Goal: Contribute content: Add original content to the website for others to see

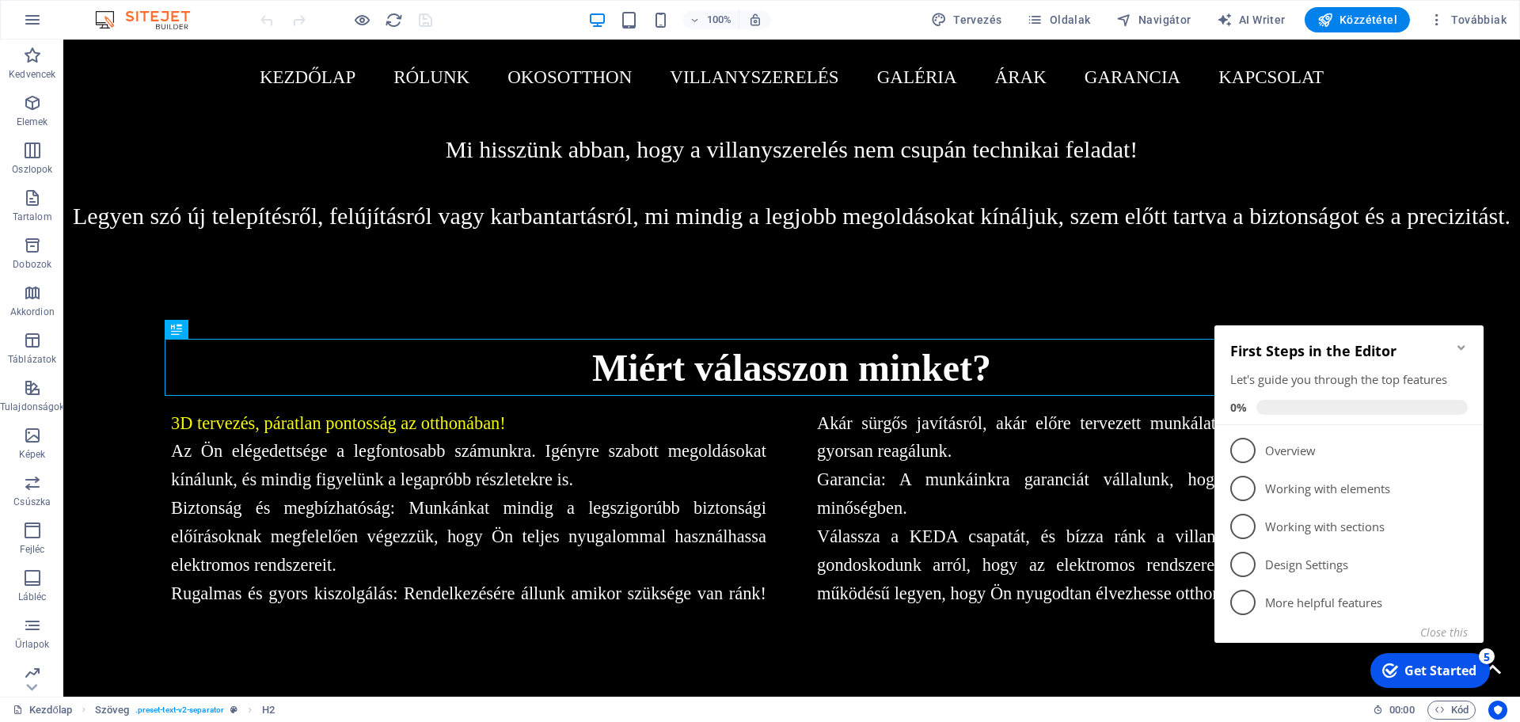
click div "checkmark Get Started 5 First Steps in the Editor Let's guide you through the t…"
click at [1467, 351] on icon "Minimize checklist" at bounding box center [1461, 347] width 13 height 13
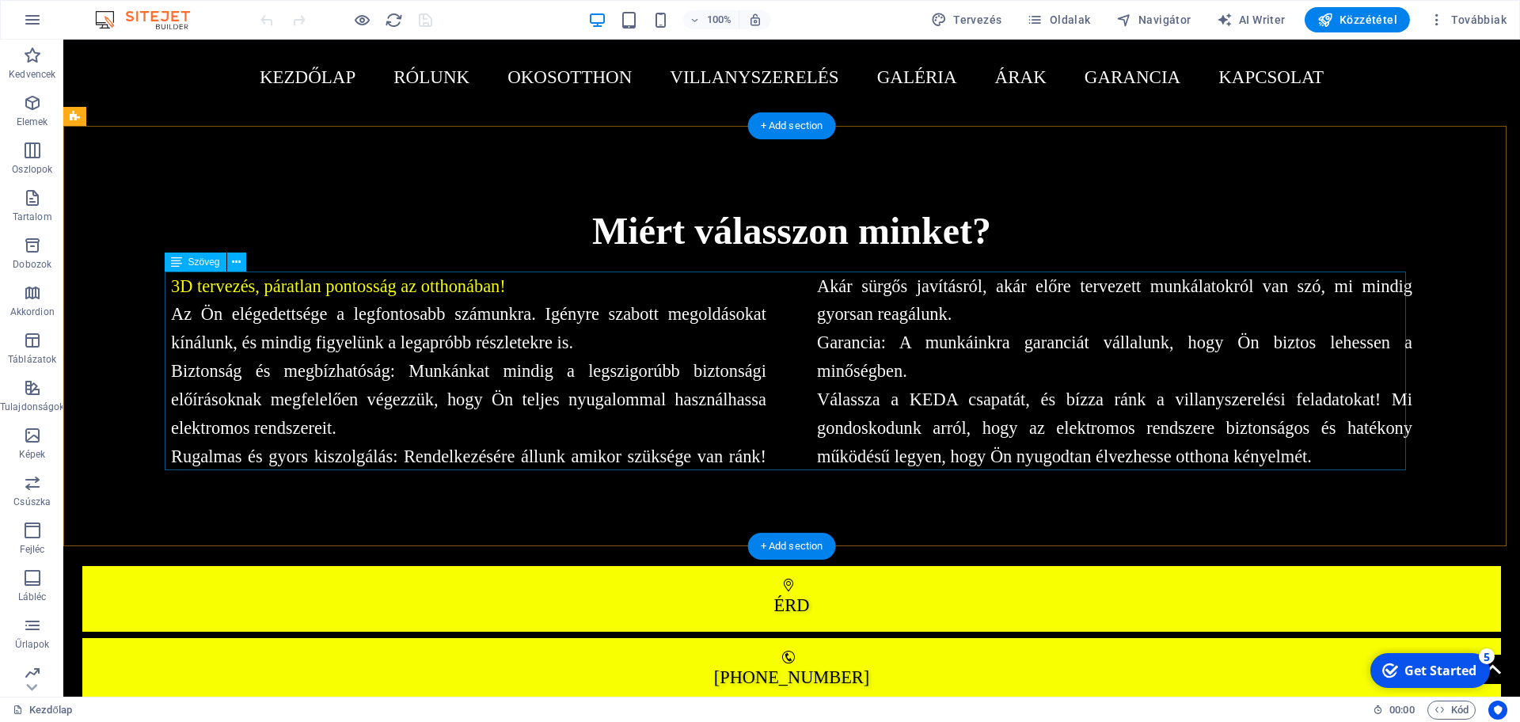
scroll to position [410, 0]
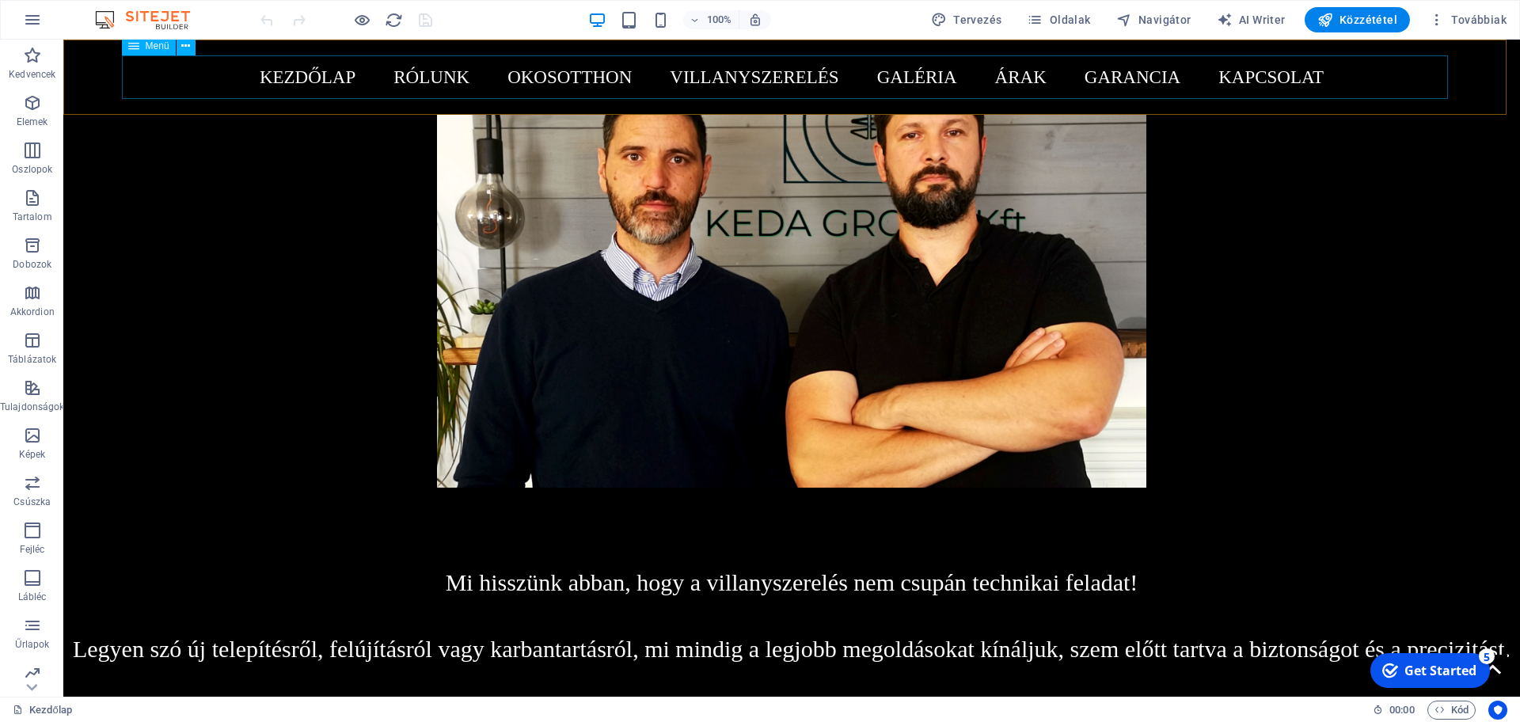
click at [422, 77] on nav "Kezdőlap Rólunk Okosotthon [GEOGRAPHIC_DATA] Árak Garancia Kapcsolat" at bounding box center [792, 77] width 1341 height 44
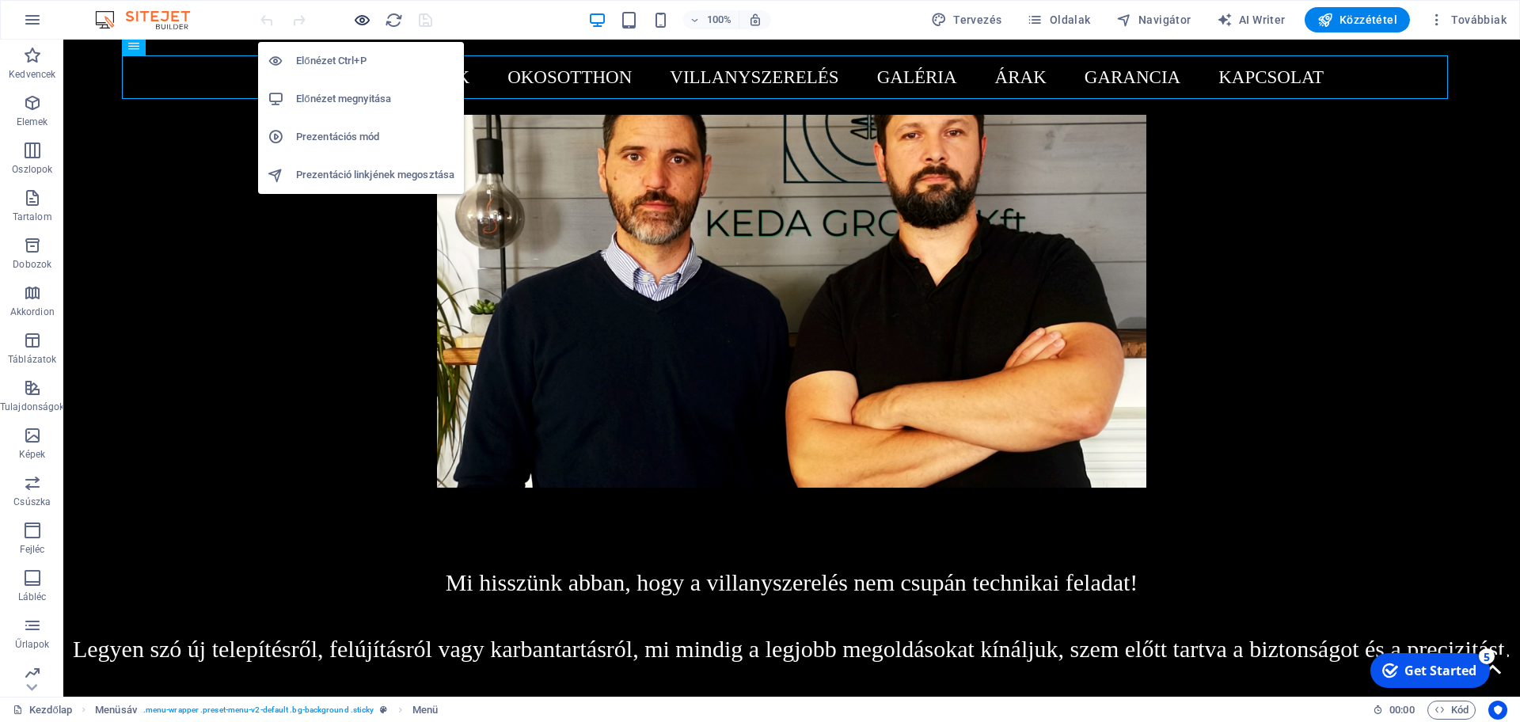
click at [358, 14] on icon "button" at bounding box center [362, 20] width 18 height 18
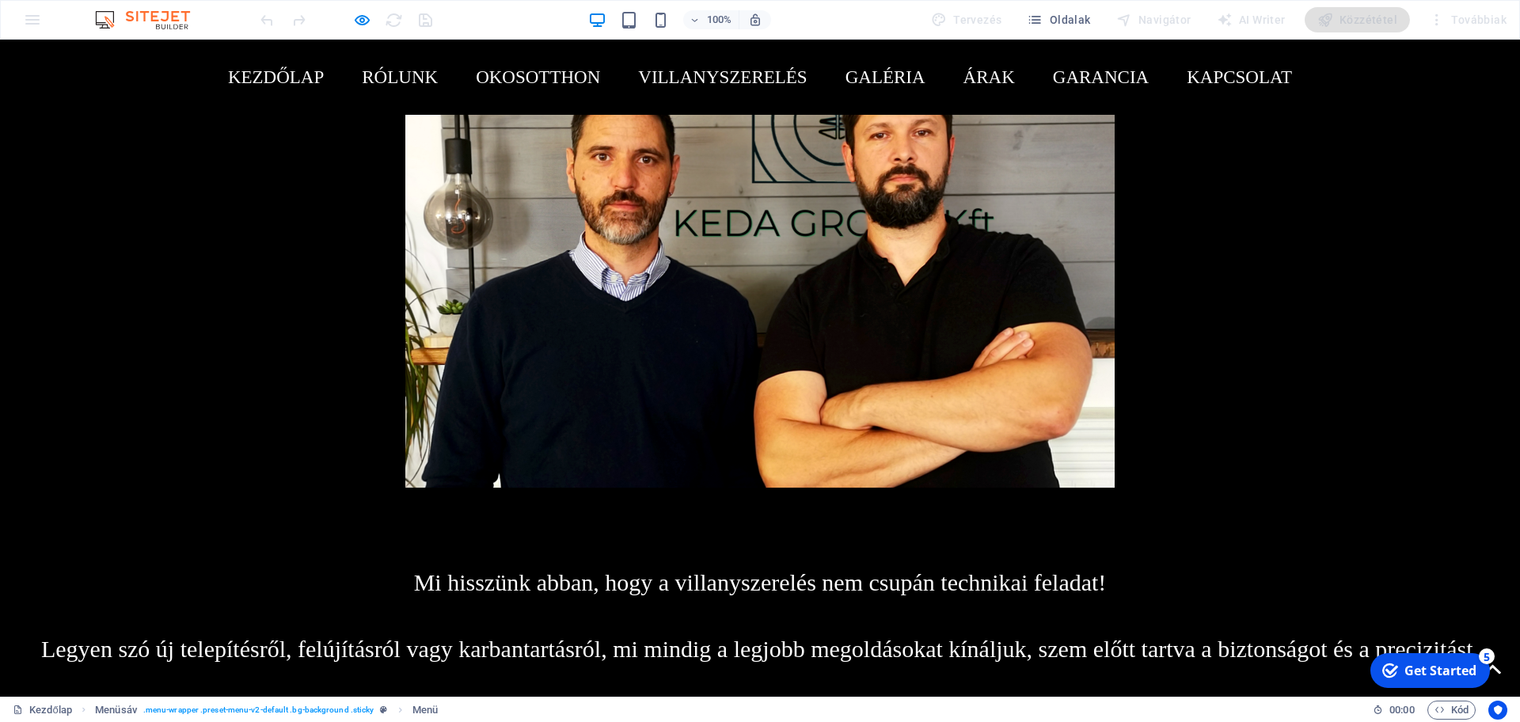
click at [199, 119] on figure at bounding box center [760, 213] width 1242 height 550
click at [376, 75] on link "Rólunk" at bounding box center [399, 77] width 101 height 44
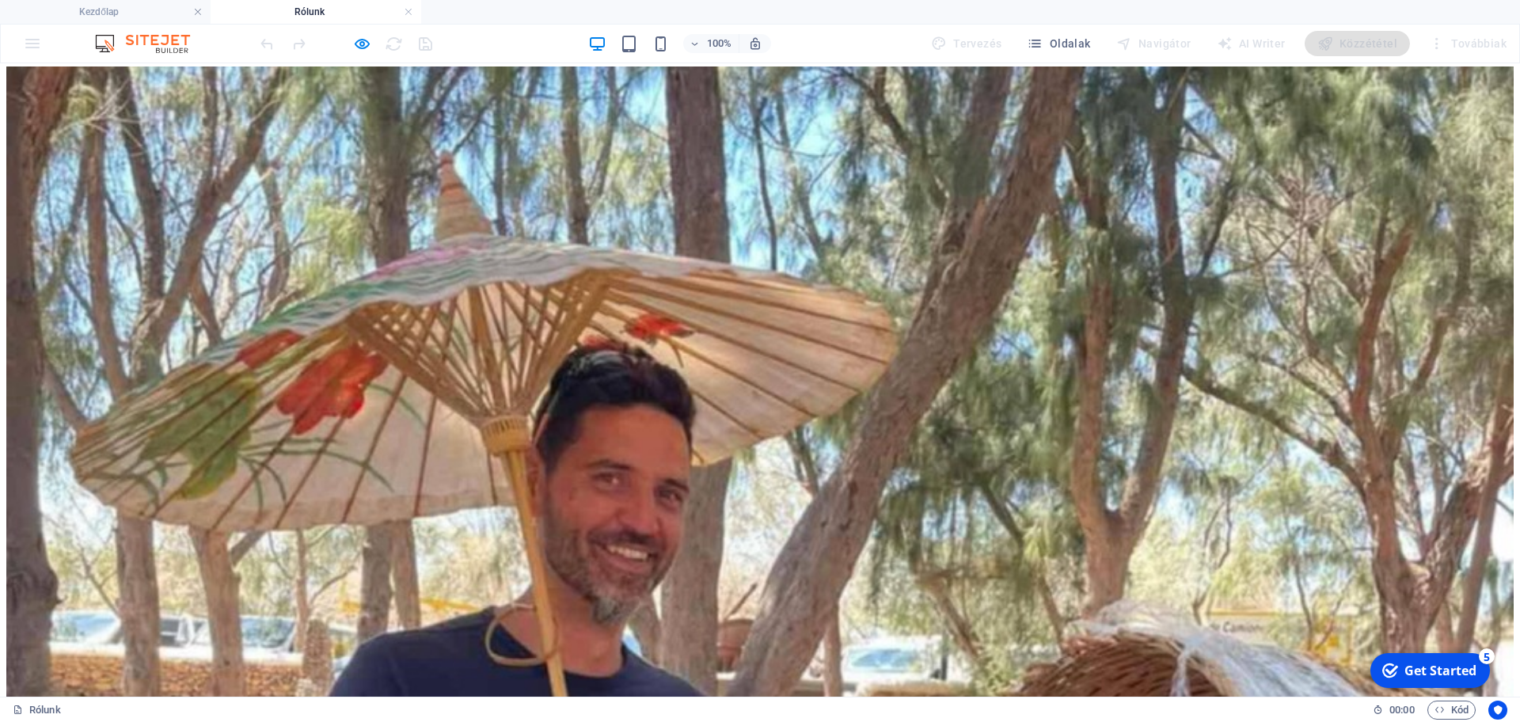
scroll to position [114, 0]
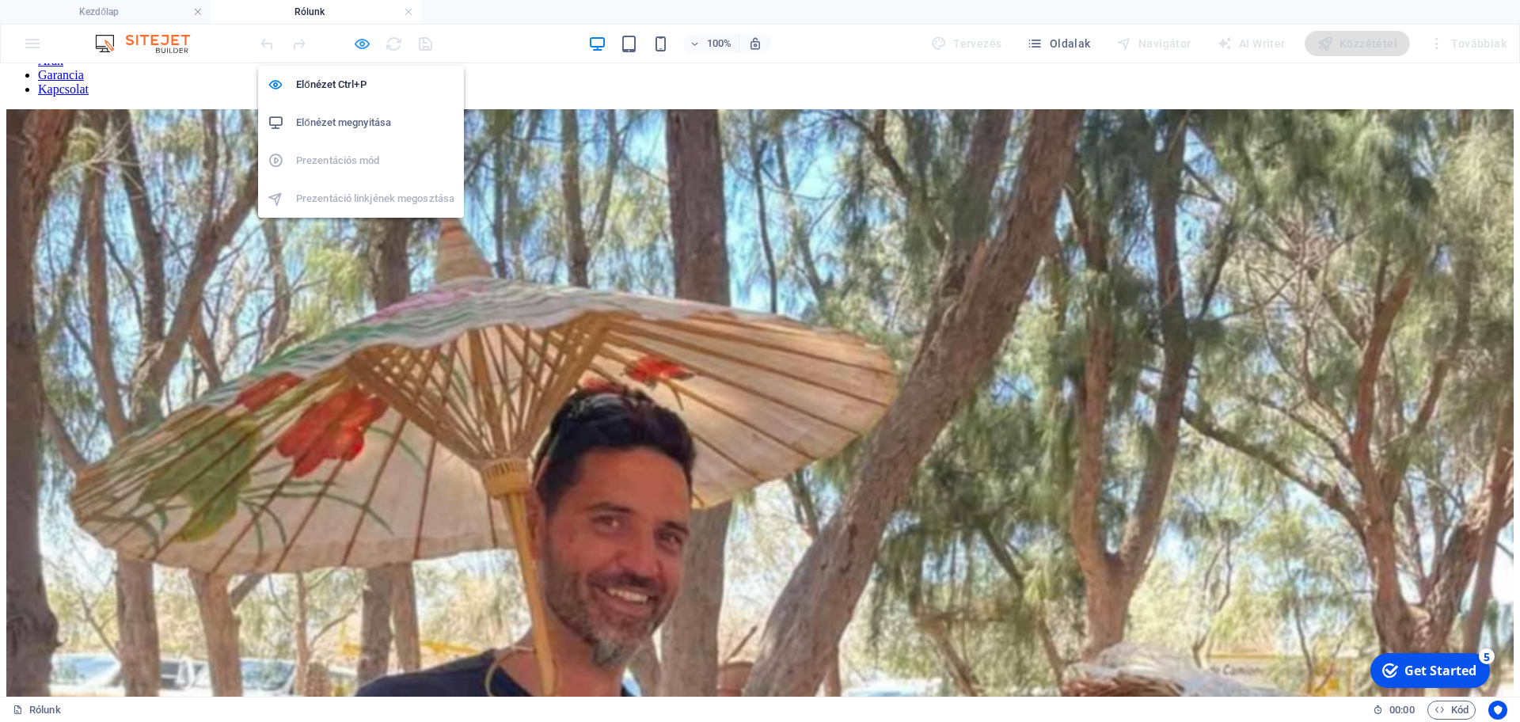
click at [364, 42] on icon "button" at bounding box center [362, 44] width 18 height 18
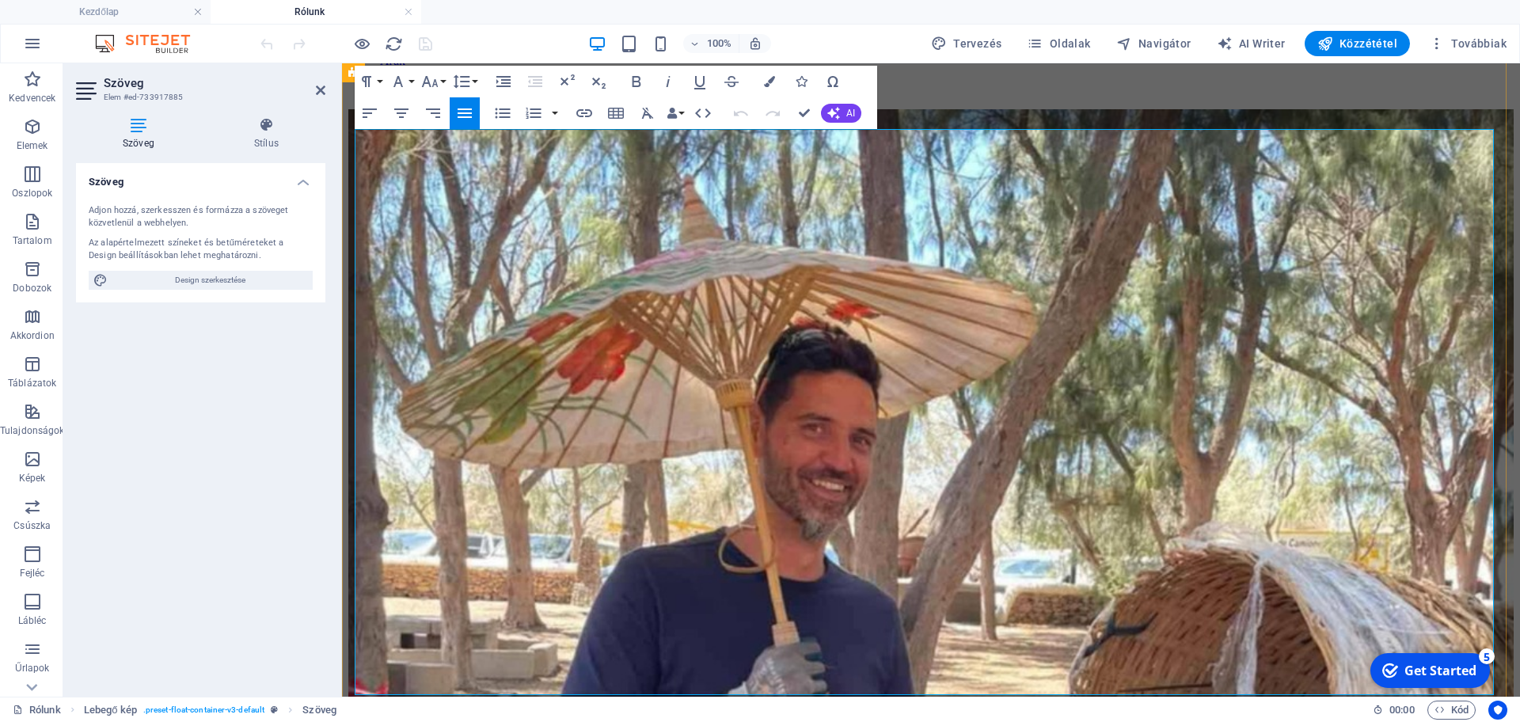
drag, startPoint x: 889, startPoint y: 233, endPoint x: 928, endPoint y: 233, distance: 38.8
click at [443, 86] on button "Font Size" at bounding box center [433, 82] width 30 height 32
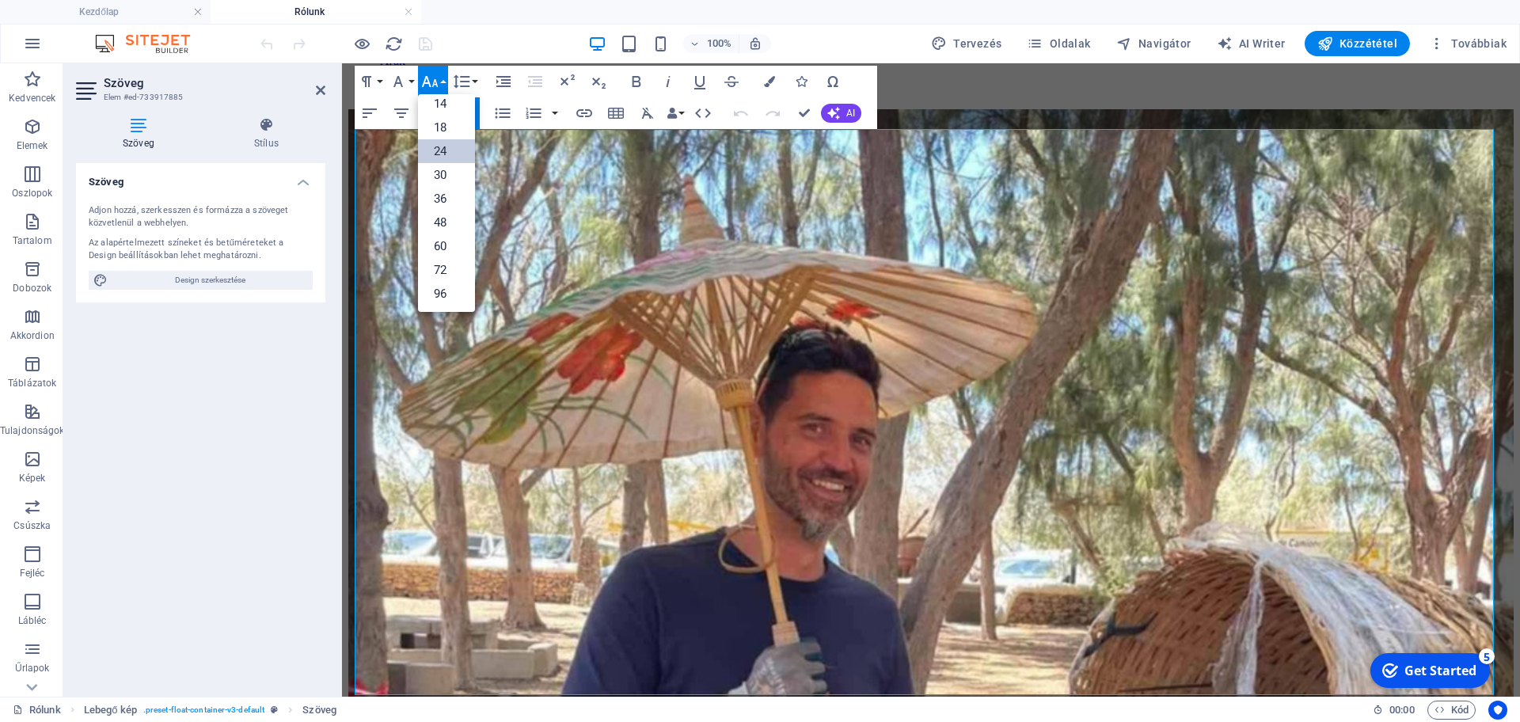
scroll to position [127, 0]
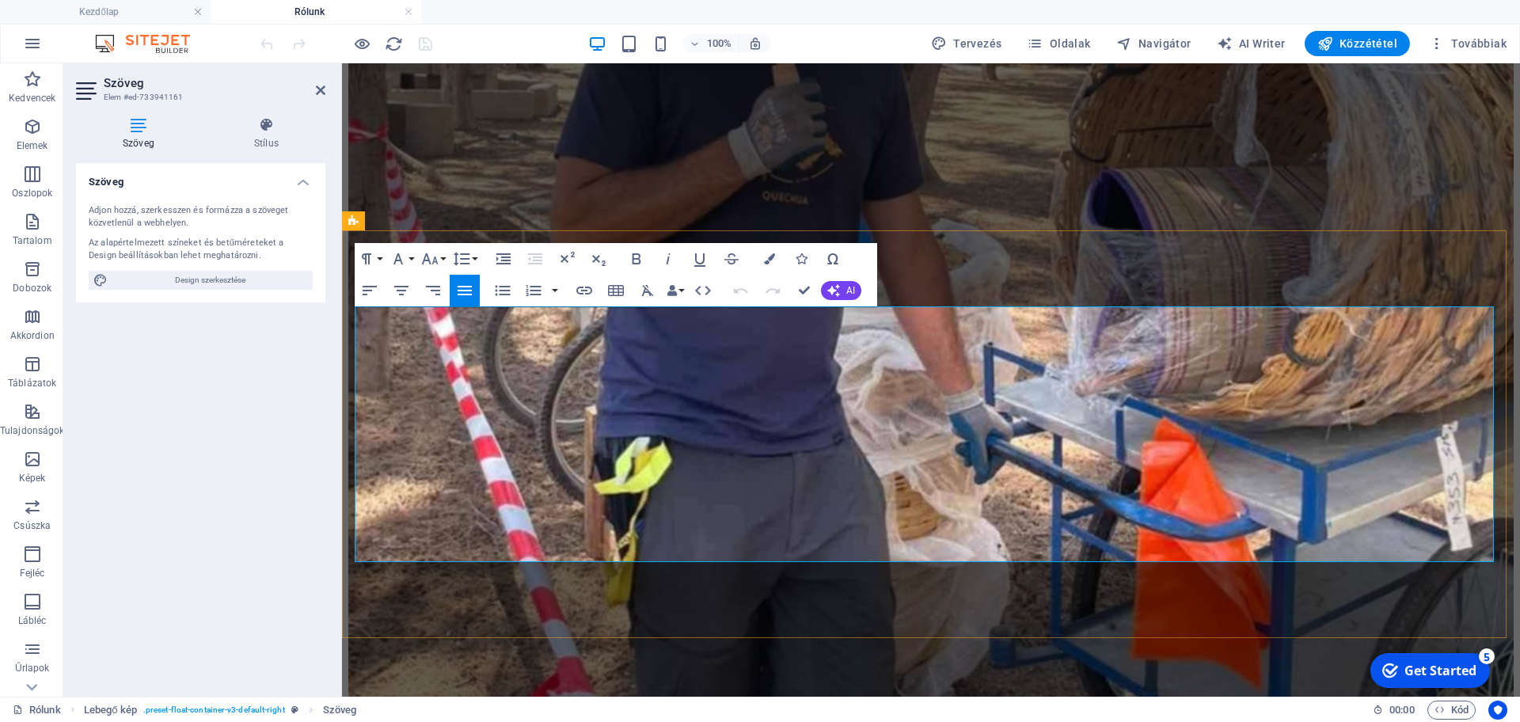
scroll to position [684, 0]
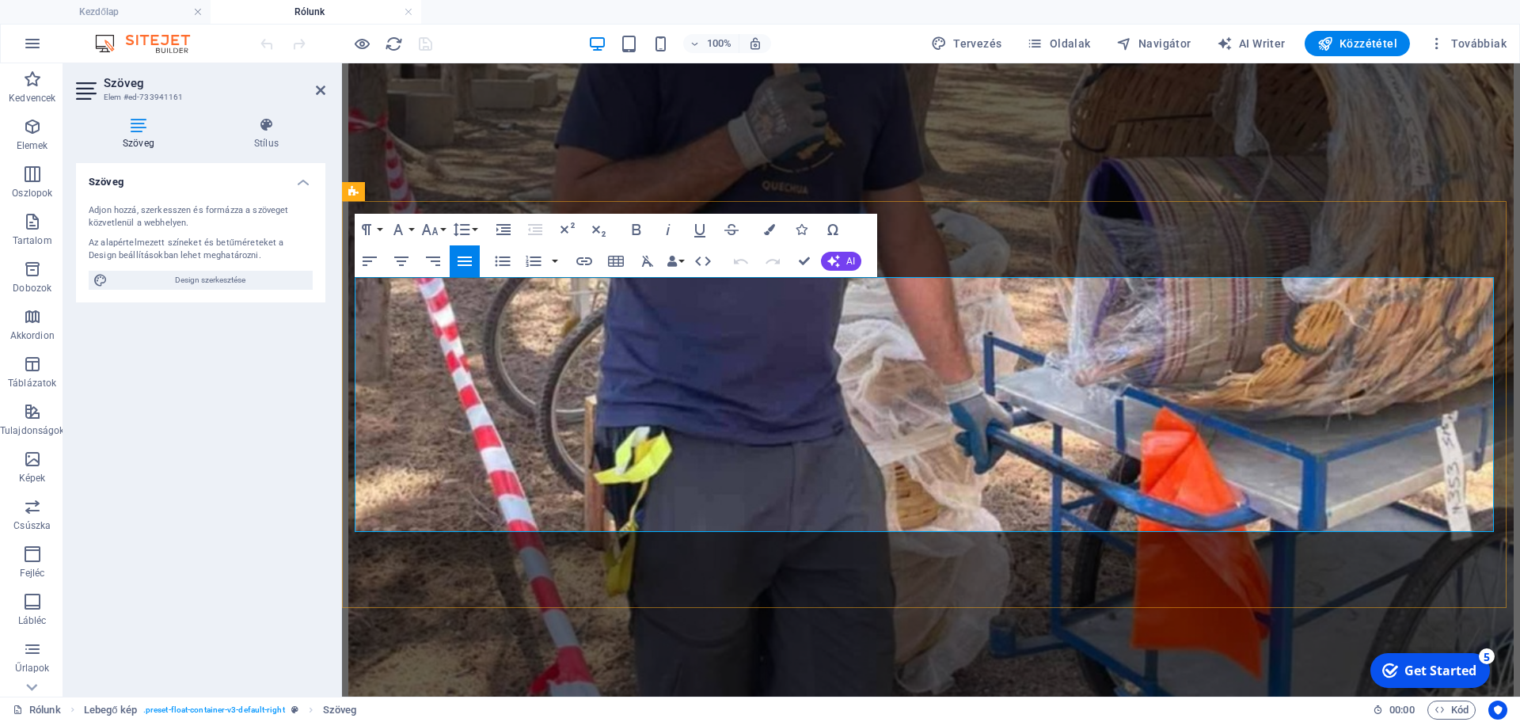
drag, startPoint x: 626, startPoint y: 374, endPoint x: 732, endPoint y: 374, distance: 106.1
click at [468, 231] on icon "button" at bounding box center [461, 229] width 19 height 19
click at [435, 230] on icon "button" at bounding box center [430, 229] width 17 height 11
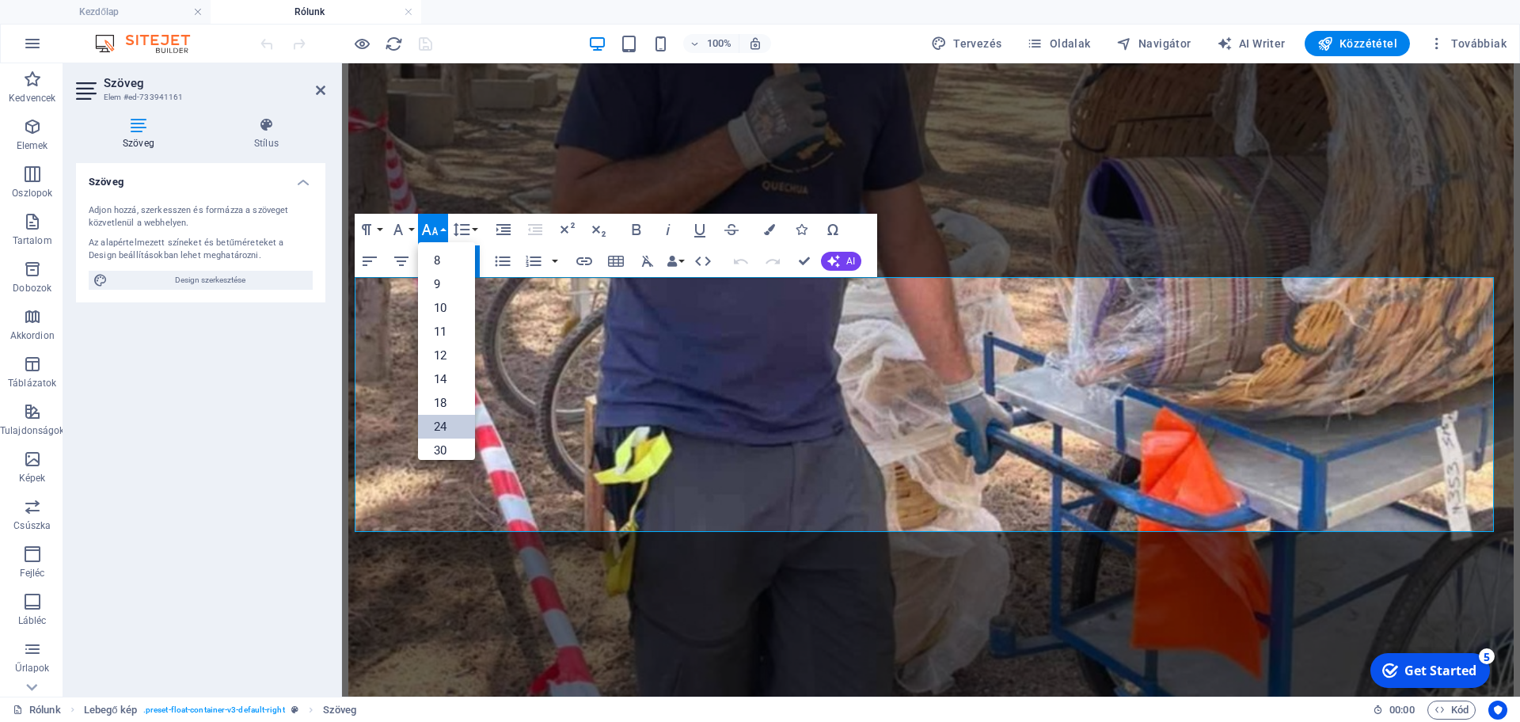
click at [443, 433] on link "24" at bounding box center [446, 427] width 57 height 24
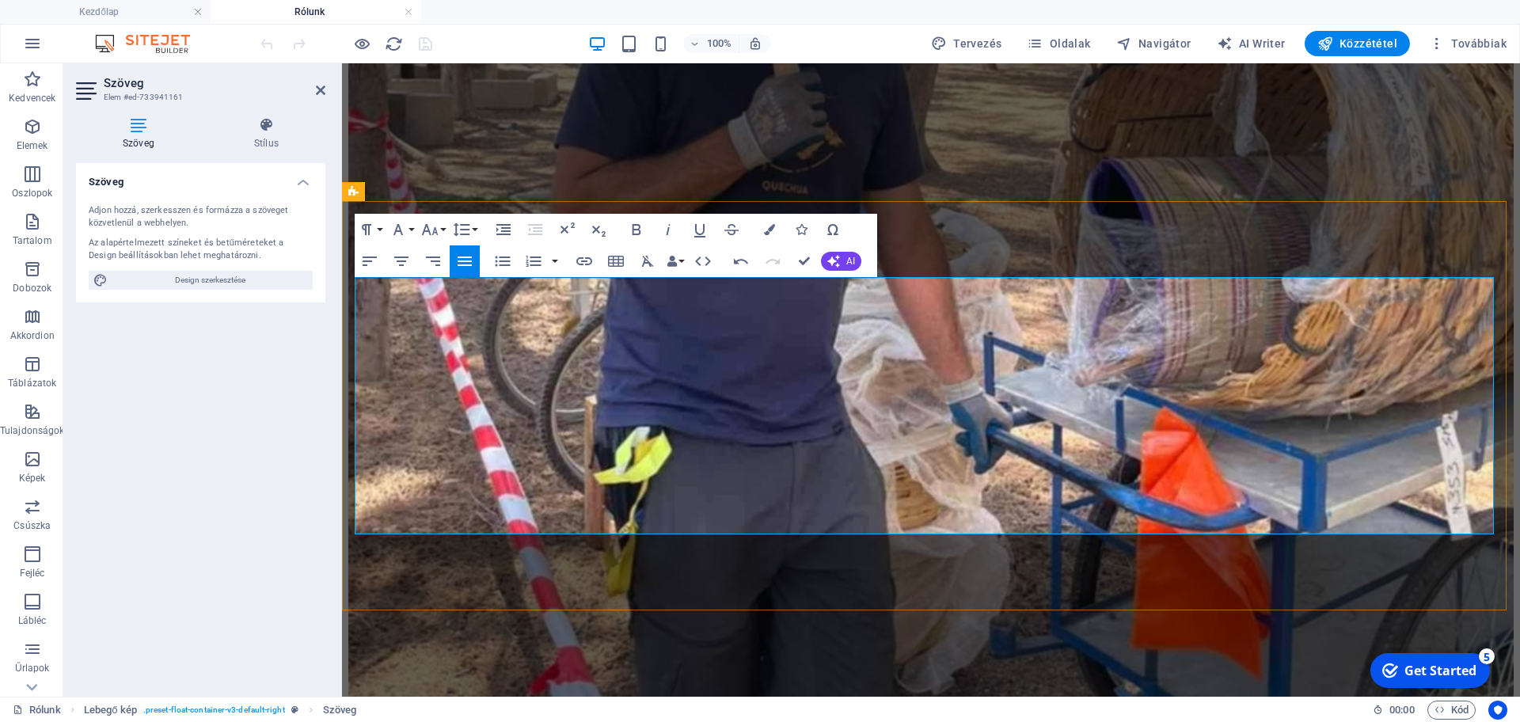
drag, startPoint x: 361, startPoint y: 290, endPoint x: 656, endPoint y: 386, distance: 310.7
drag, startPoint x: 918, startPoint y: 519, endPoint x: 351, endPoint y: 285, distance: 613.2
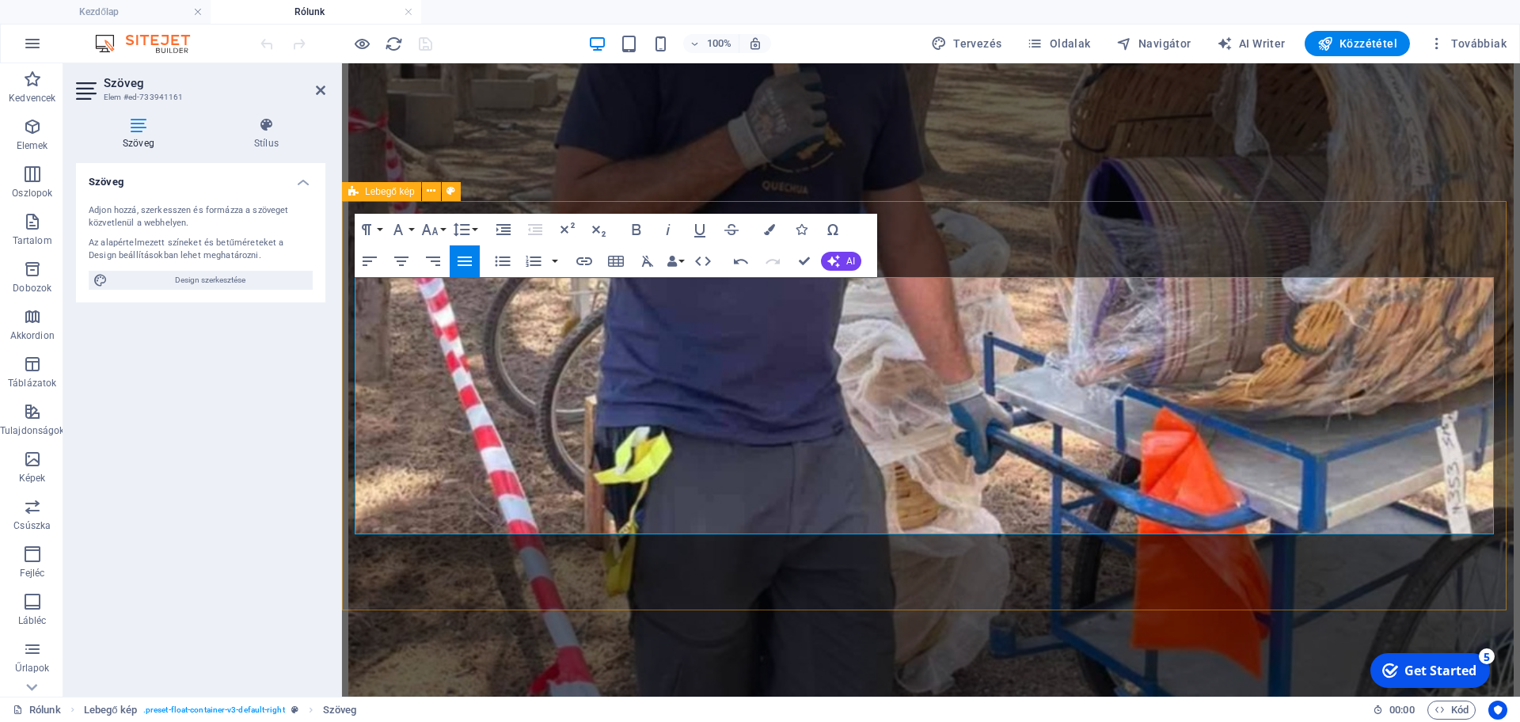
click at [439, 230] on button "Font Size" at bounding box center [433, 230] width 30 height 32
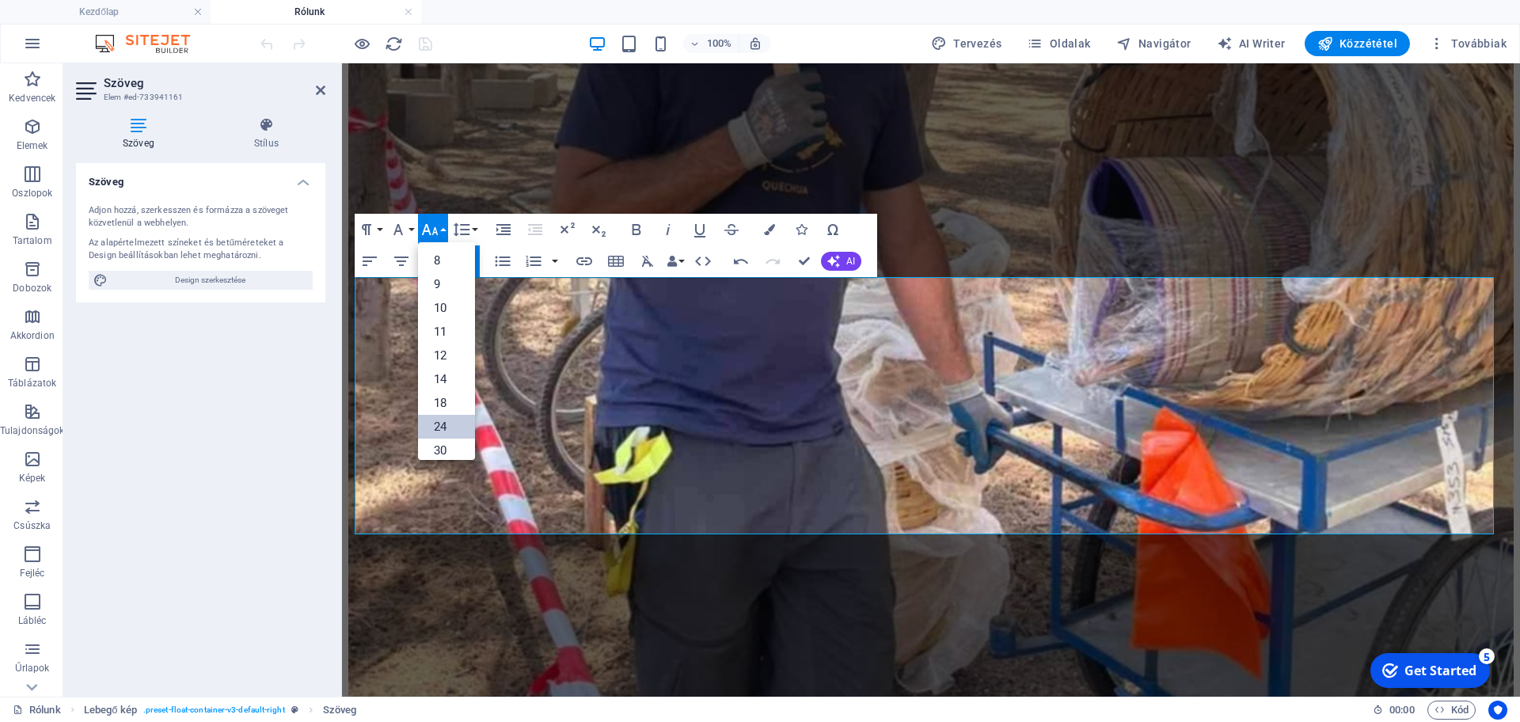
click at [456, 432] on link "24" at bounding box center [446, 427] width 57 height 24
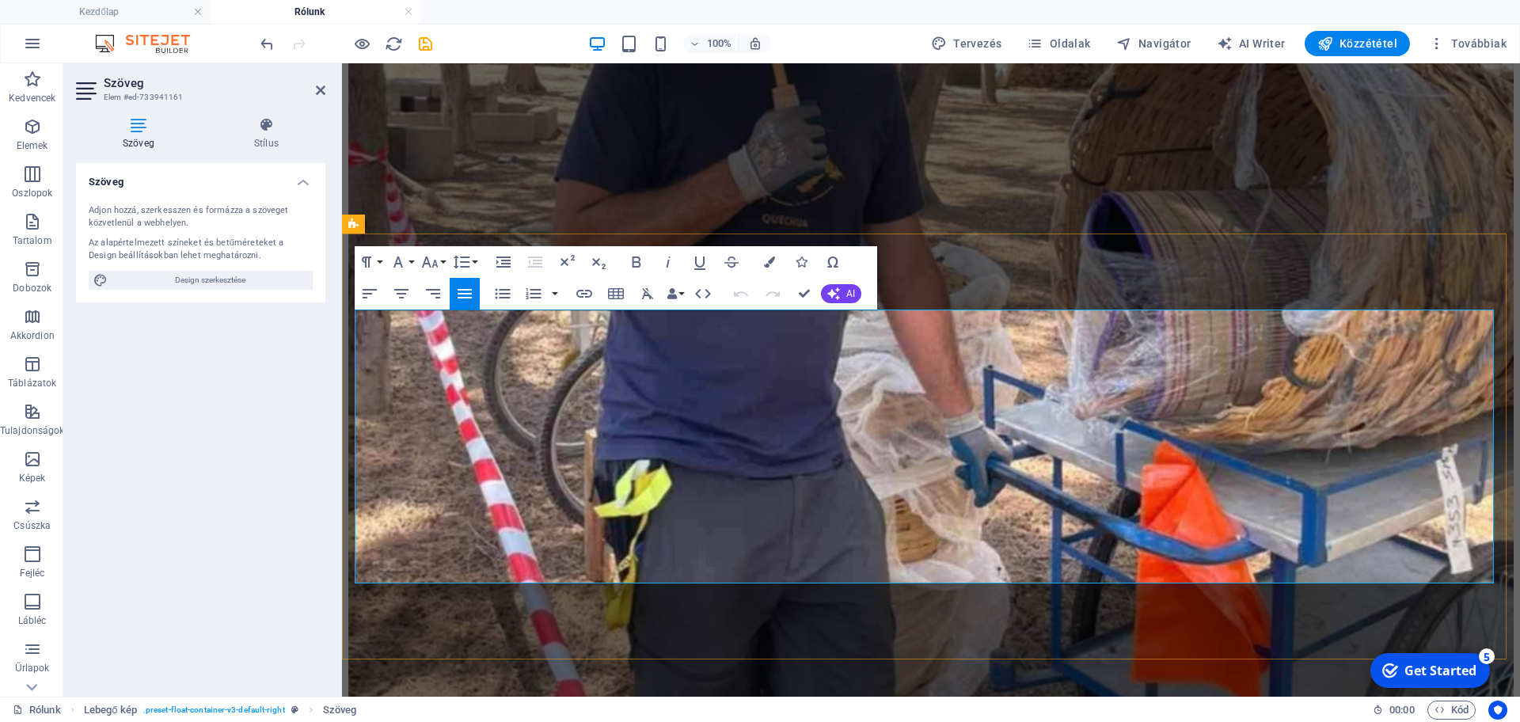
drag, startPoint x: 656, startPoint y: 388, endPoint x: 721, endPoint y: 387, distance: 64.1
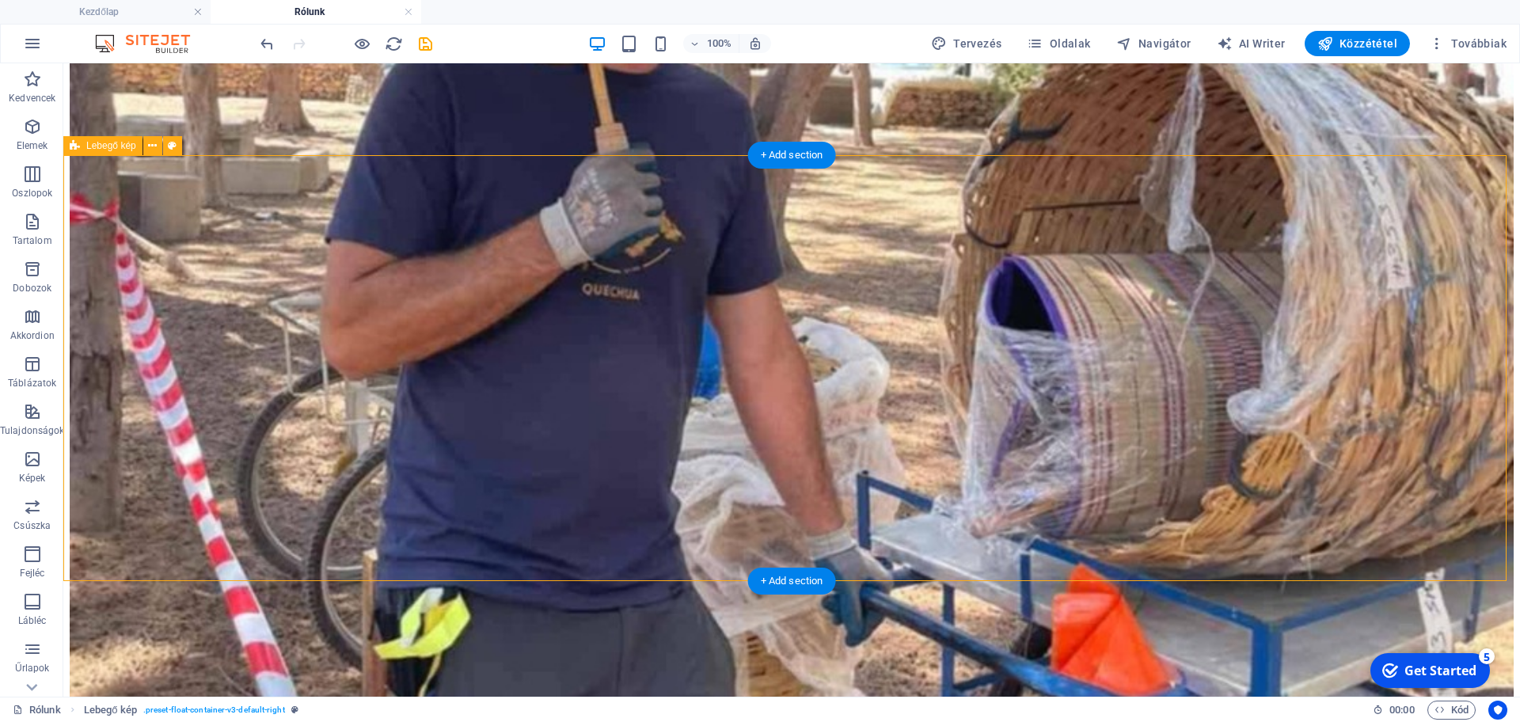
scroll to position [765, 0]
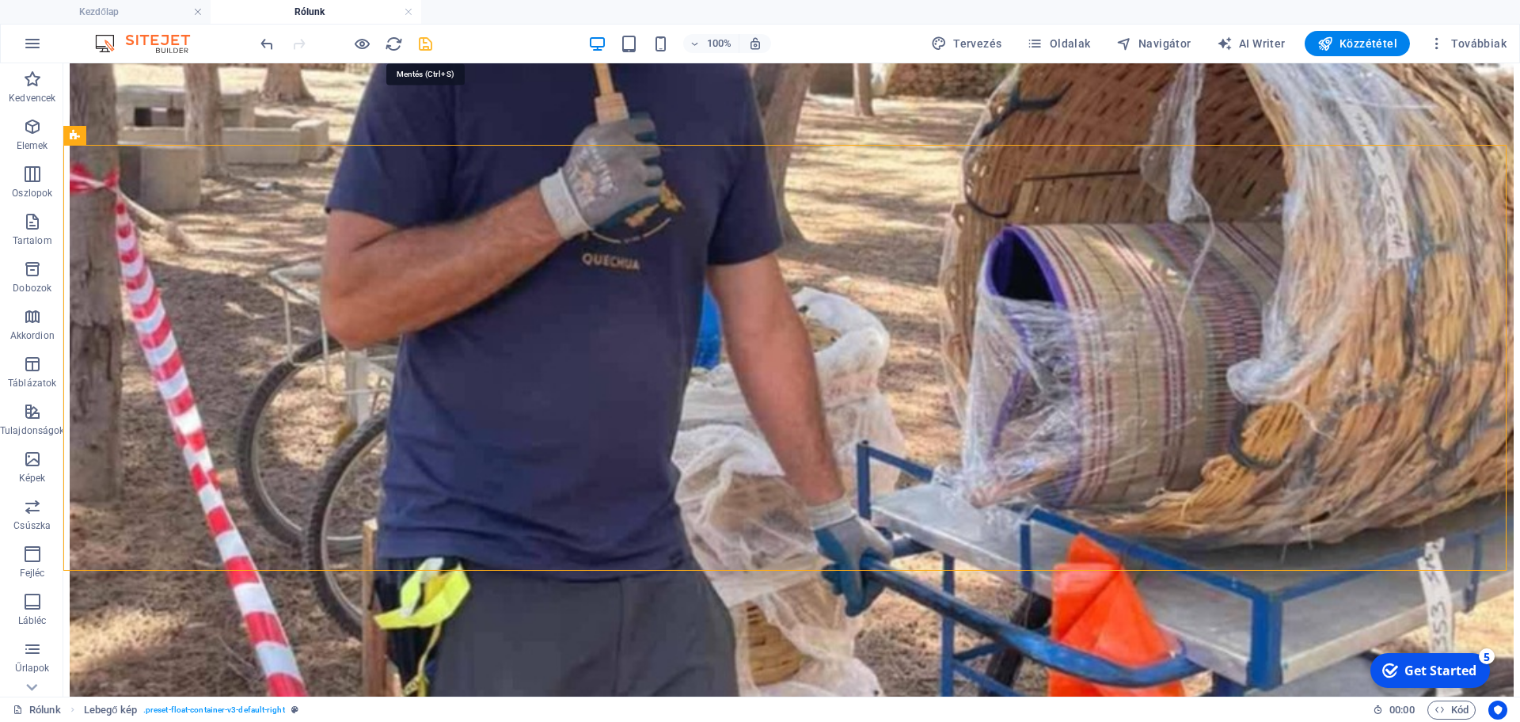
click at [428, 40] on icon "save" at bounding box center [425, 44] width 18 height 18
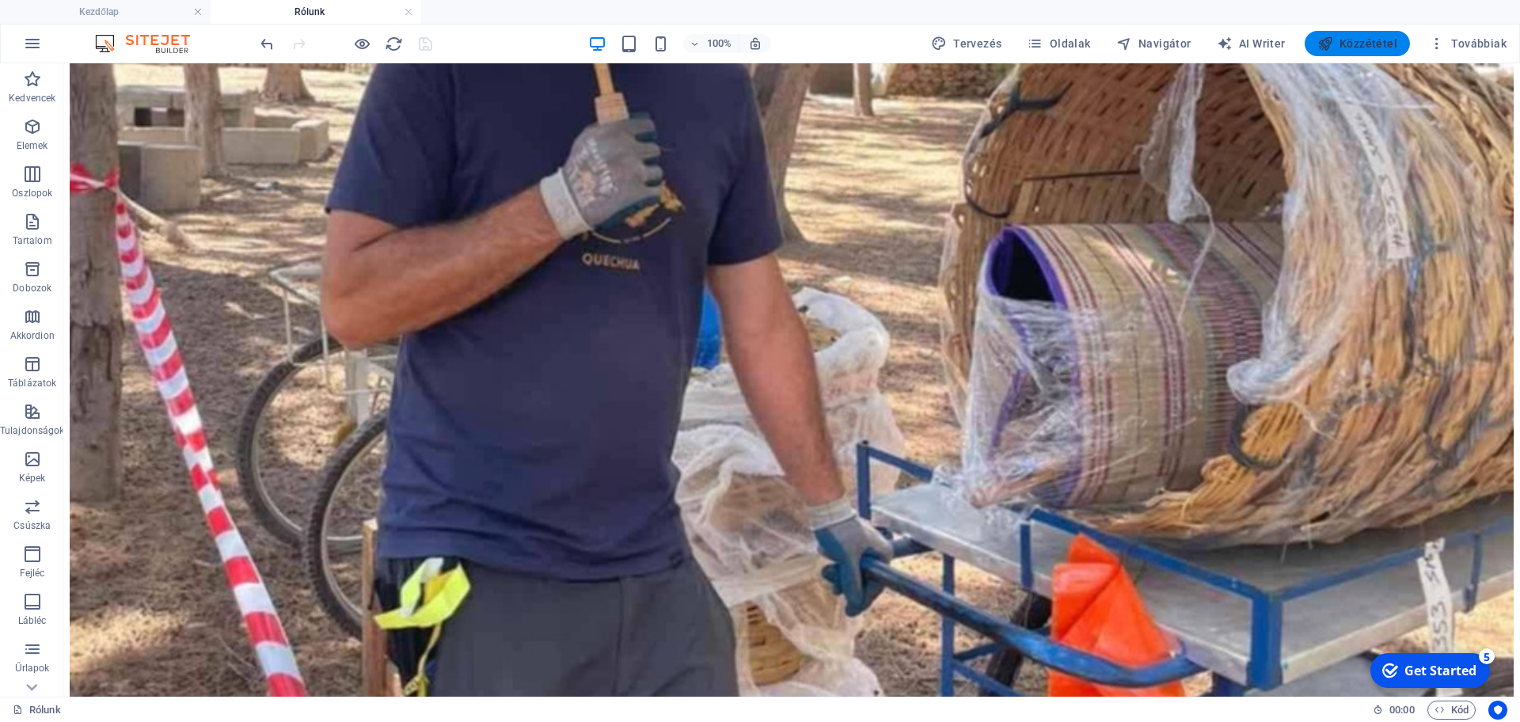
click at [1340, 38] on span "Közzététel" at bounding box center [1358, 44] width 80 height 16
